Goal: Book appointment/travel/reservation

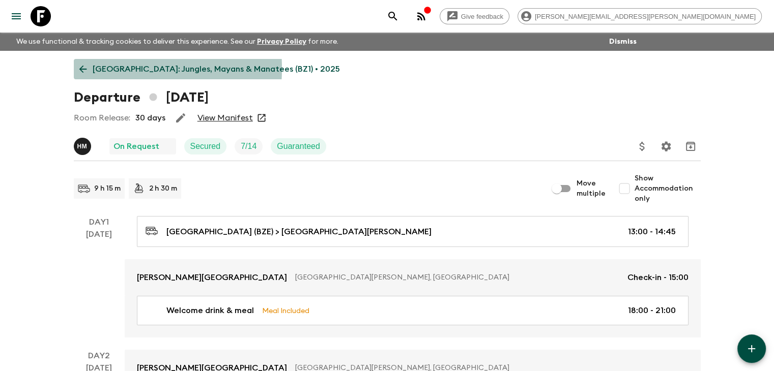
click at [87, 69] on icon at bounding box center [82, 69] width 11 height 11
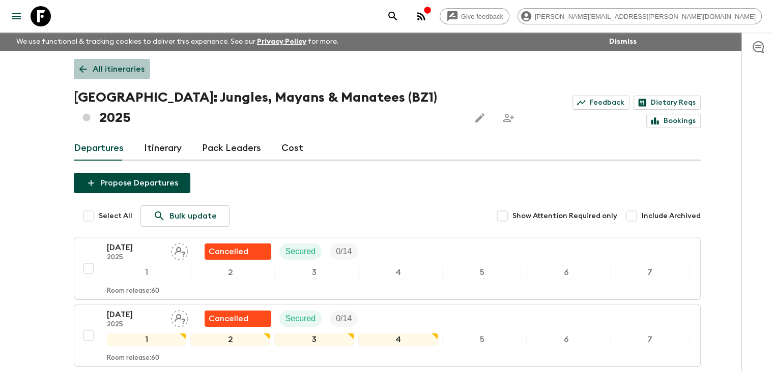
click at [94, 70] on p "All itineraries" at bounding box center [119, 69] width 52 height 12
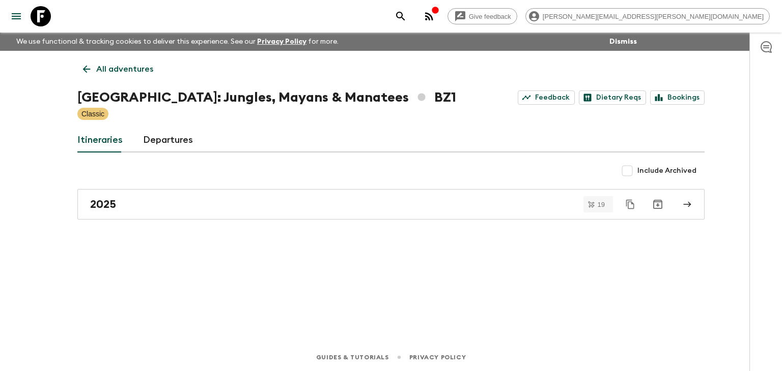
click at [107, 69] on p "All adventures" at bounding box center [124, 69] width 57 height 12
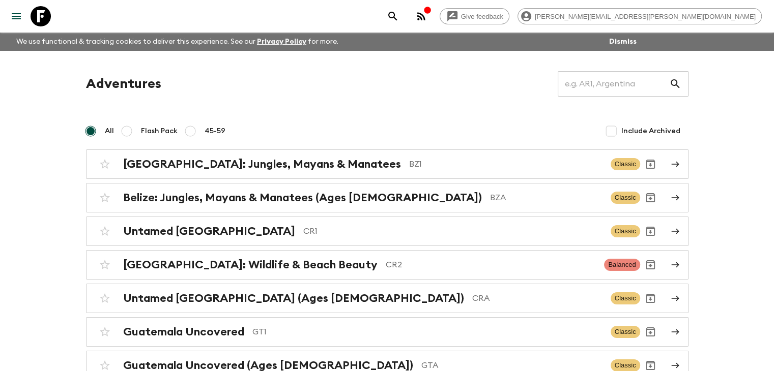
click at [189, 326] on h2 "Guatemala Uncovered" at bounding box center [183, 332] width 121 height 13
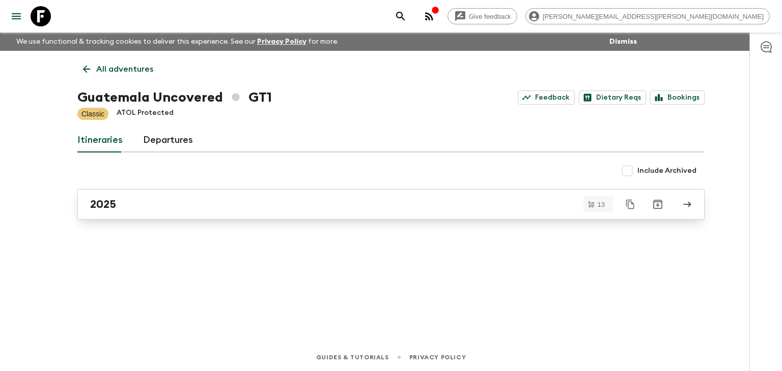
click at [131, 206] on div "2025" at bounding box center [381, 204] width 582 height 13
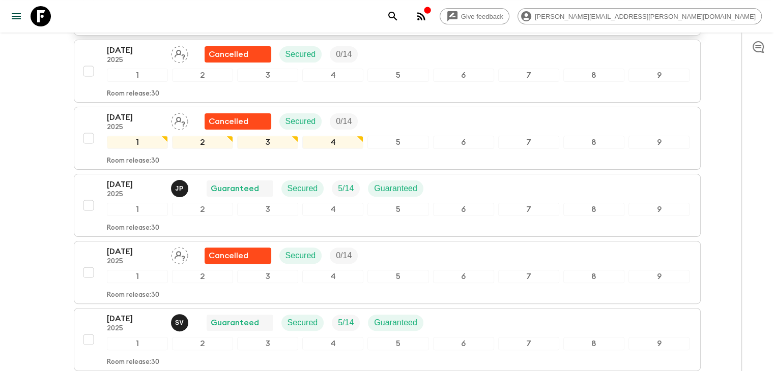
scroll to position [254, 0]
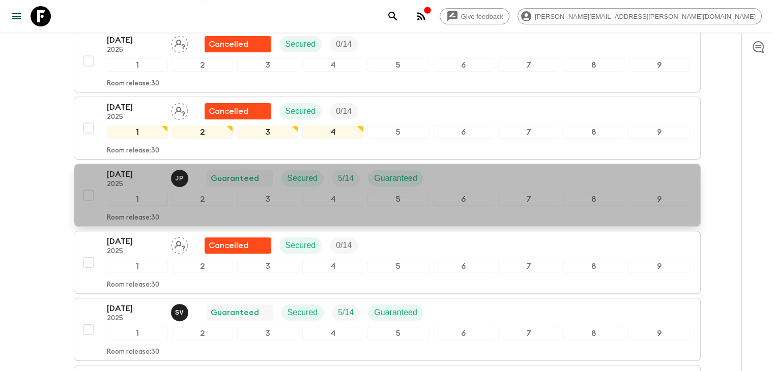
click at [116, 177] on p "[DATE]" at bounding box center [135, 174] width 56 height 12
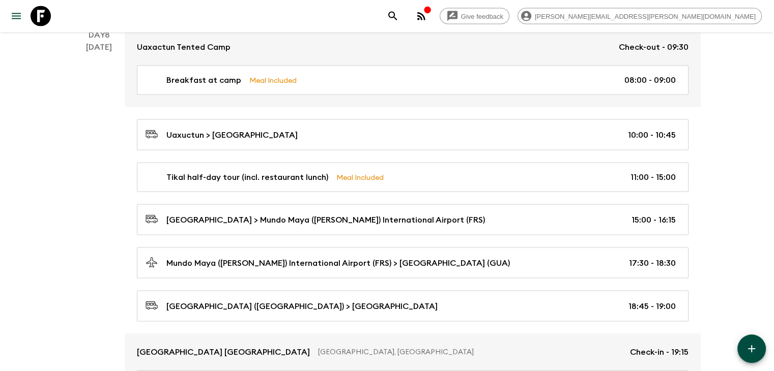
scroll to position [2035, 0]
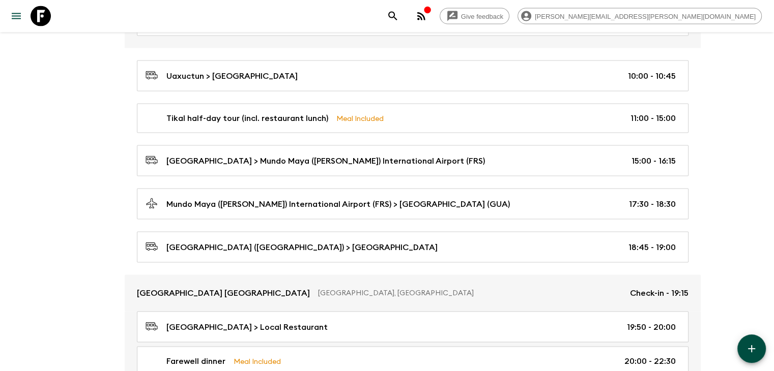
click at [98, 186] on div "[DATE]" at bounding box center [99, 203] width 26 height 442
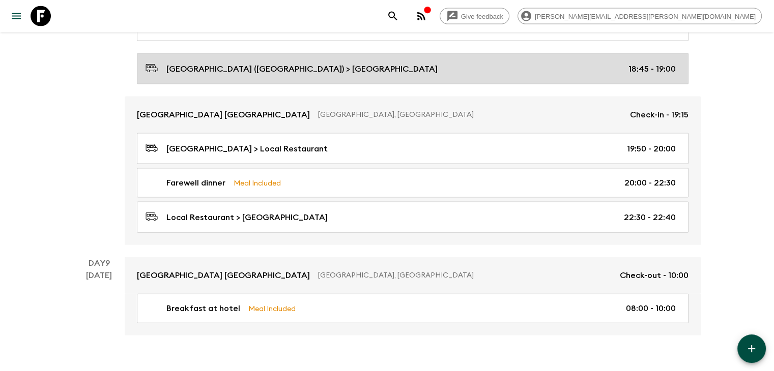
scroll to position [2227, 0]
